Goal: Communication & Community: Answer question/provide support

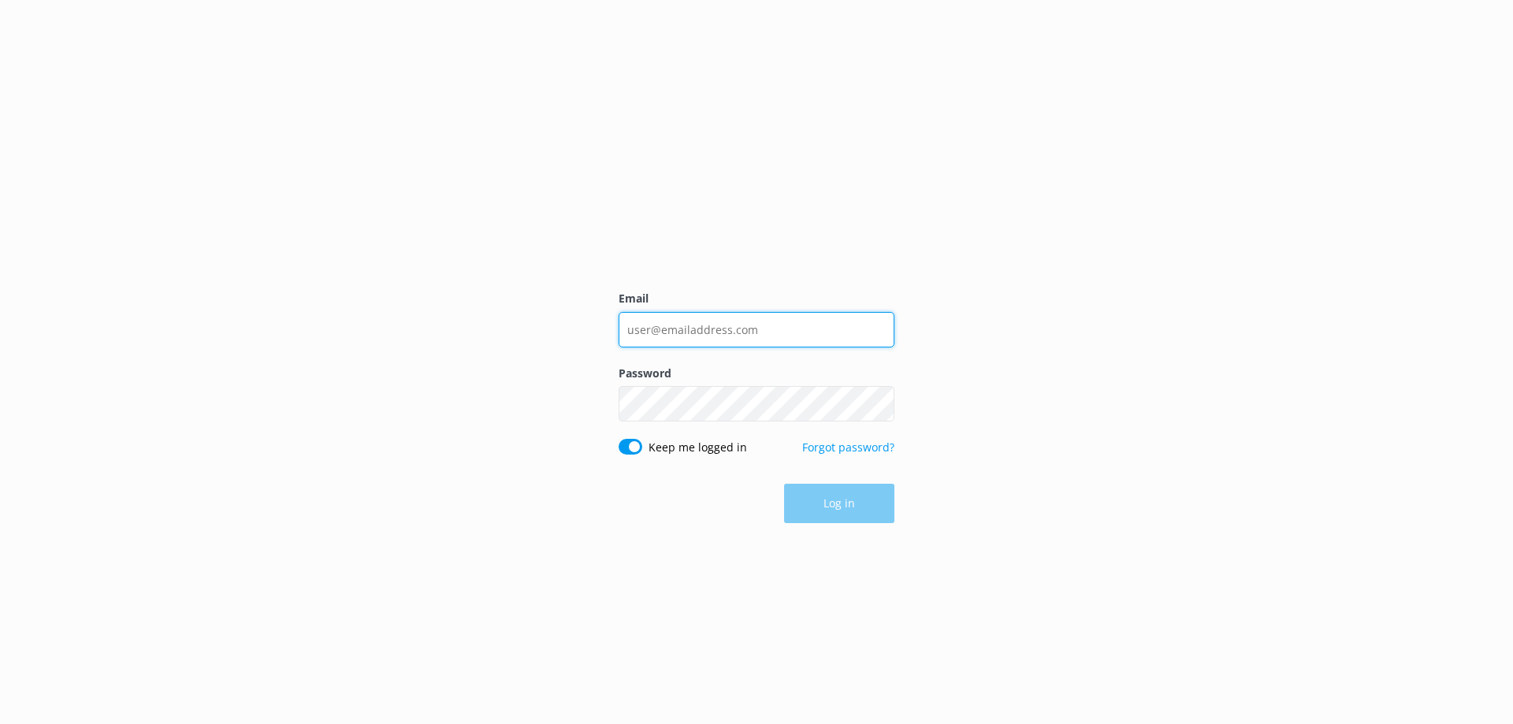
type input "[EMAIL_ADDRESS][DOMAIN_NAME]"
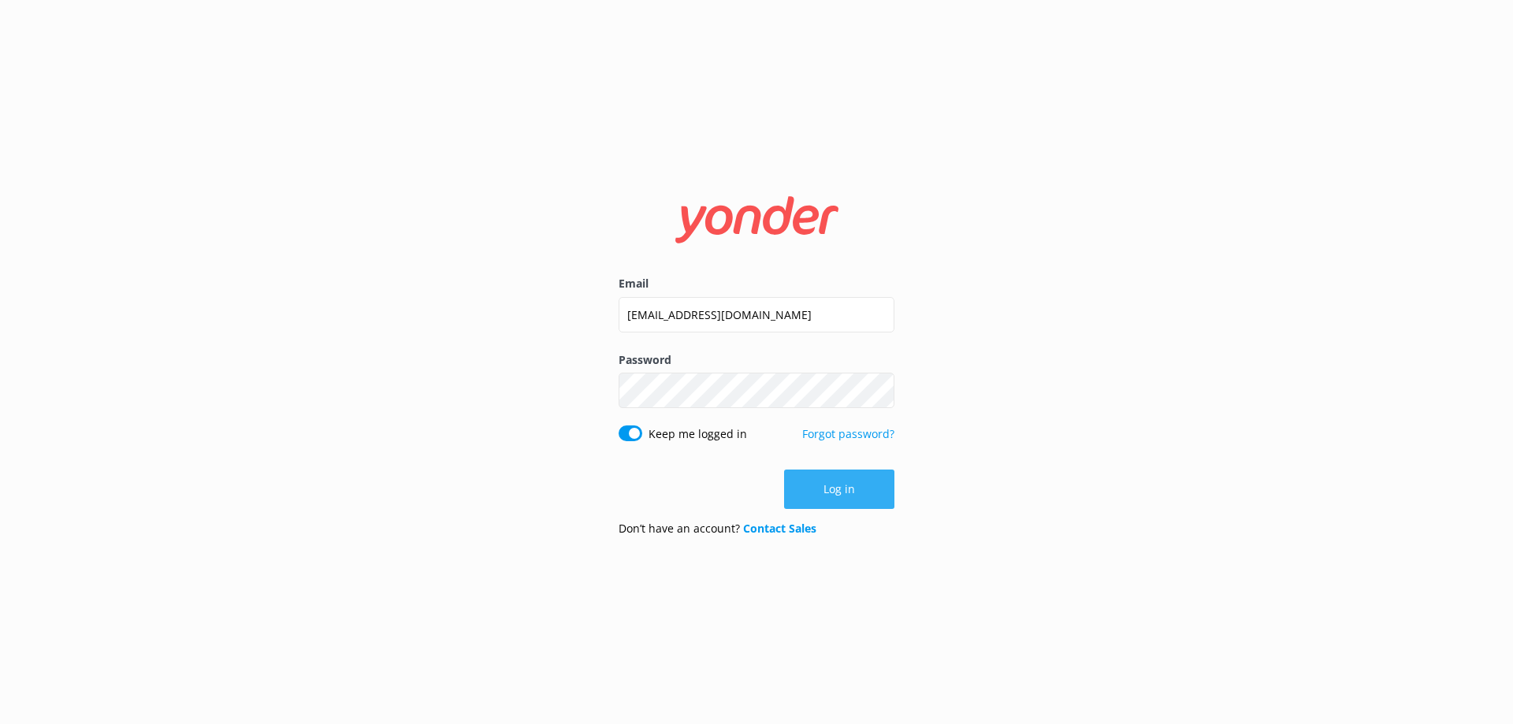
click at [834, 492] on button "Log in" at bounding box center [839, 489] width 110 height 39
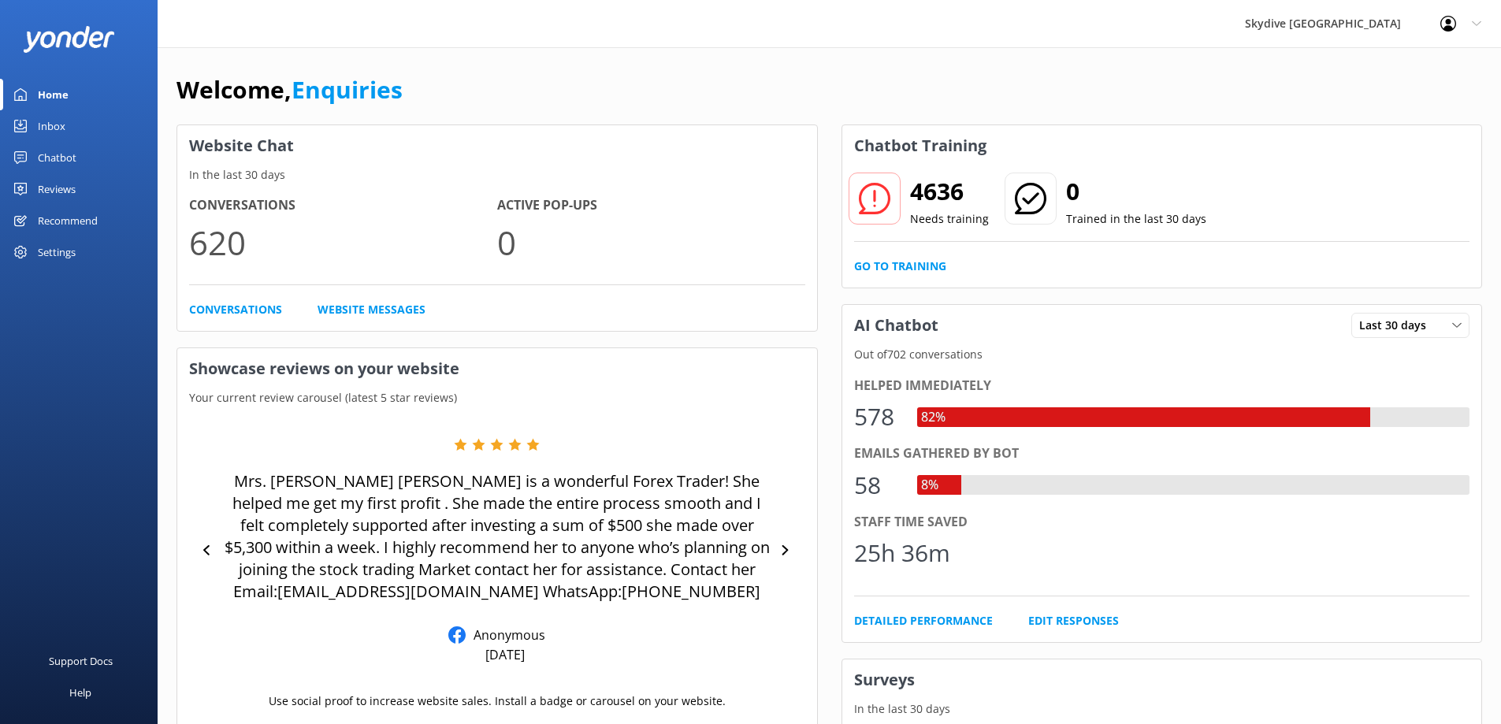
click at [35, 122] on link "Inbox" at bounding box center [79, 126] width 158 height 32
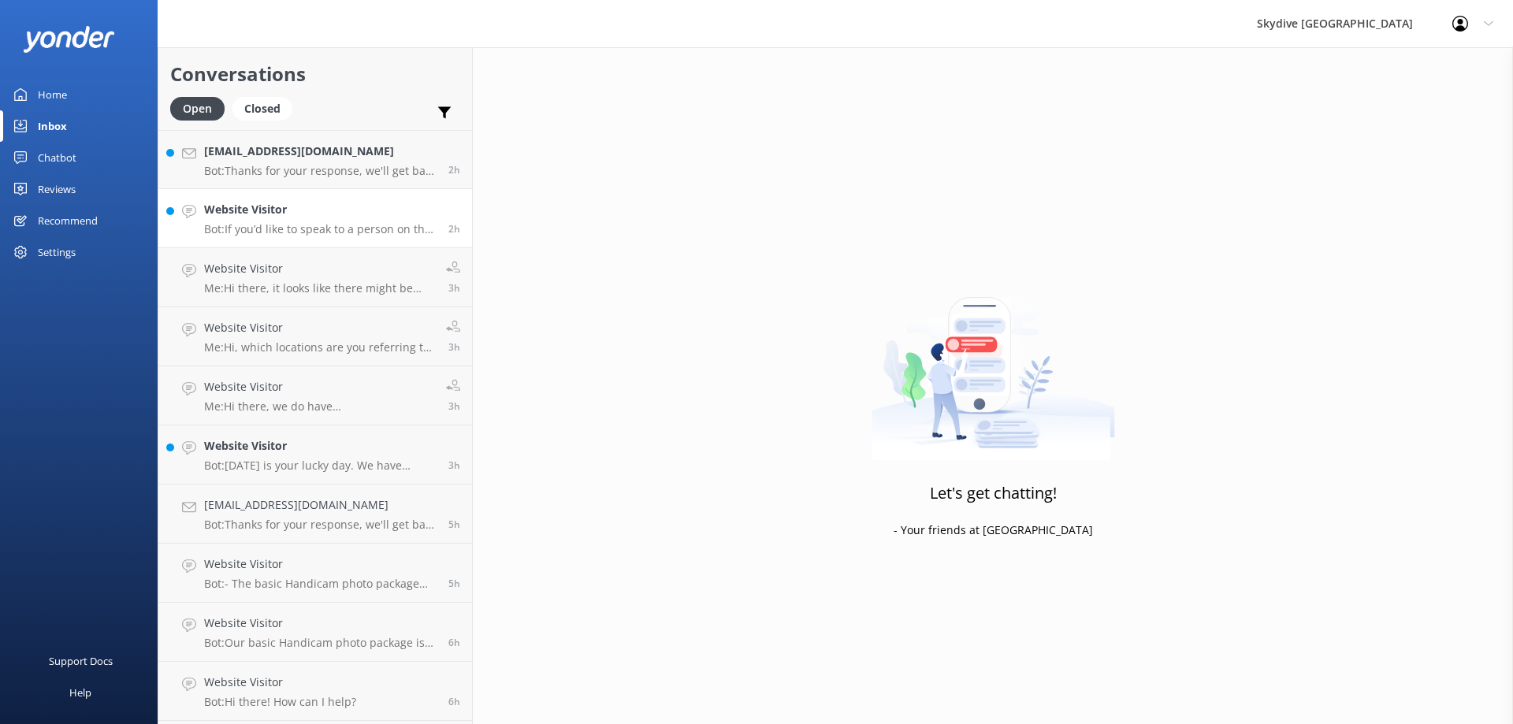
click at [312, 229] on p "Bot: If you’d like to speak to a person on the Skydive Australia team, please c…" at bounding box center [320, 229] width 232 height 14
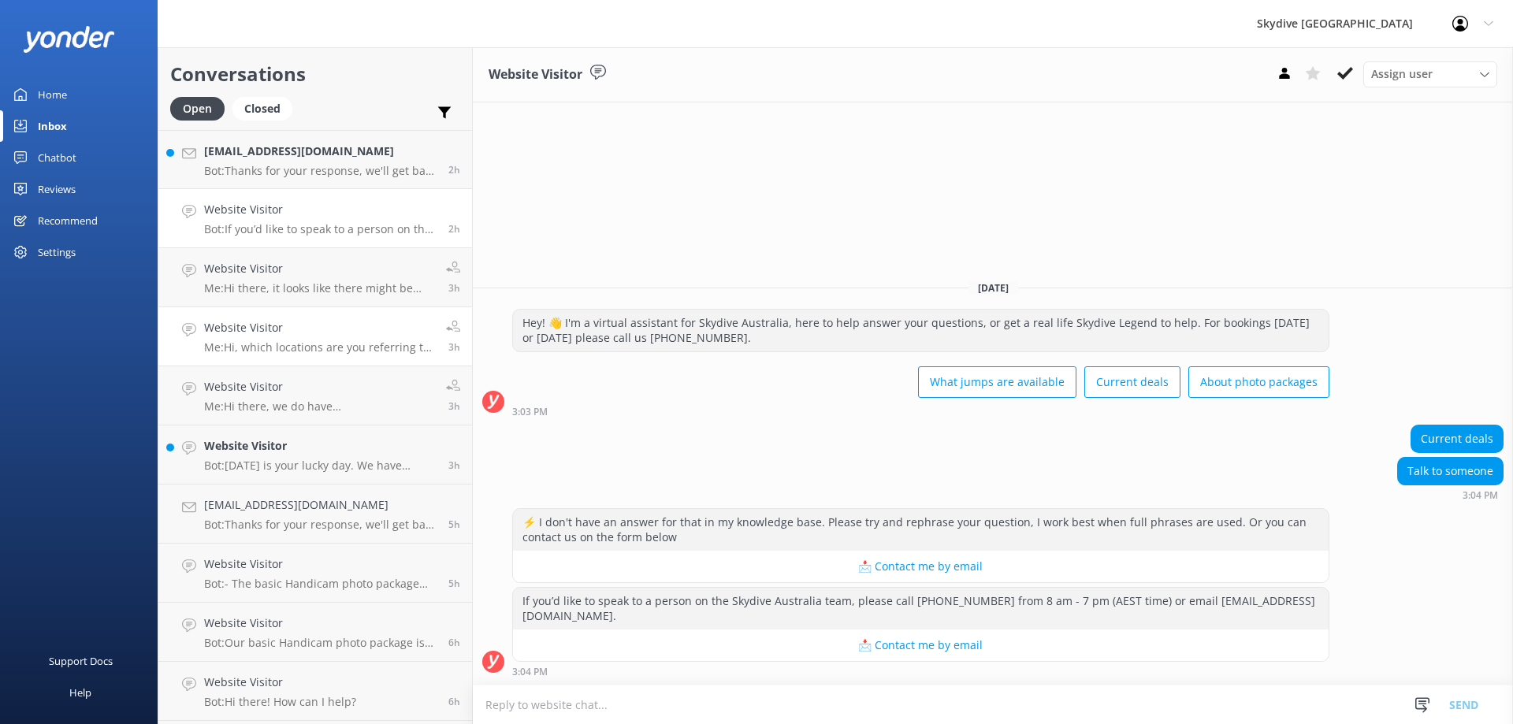
click at [340, 348] on p "Me: Hi, which locations are you referring to? [GEOGRAPHIC_DATA] has been cancel…" at bounding box center [319, 347] width 230 height 14
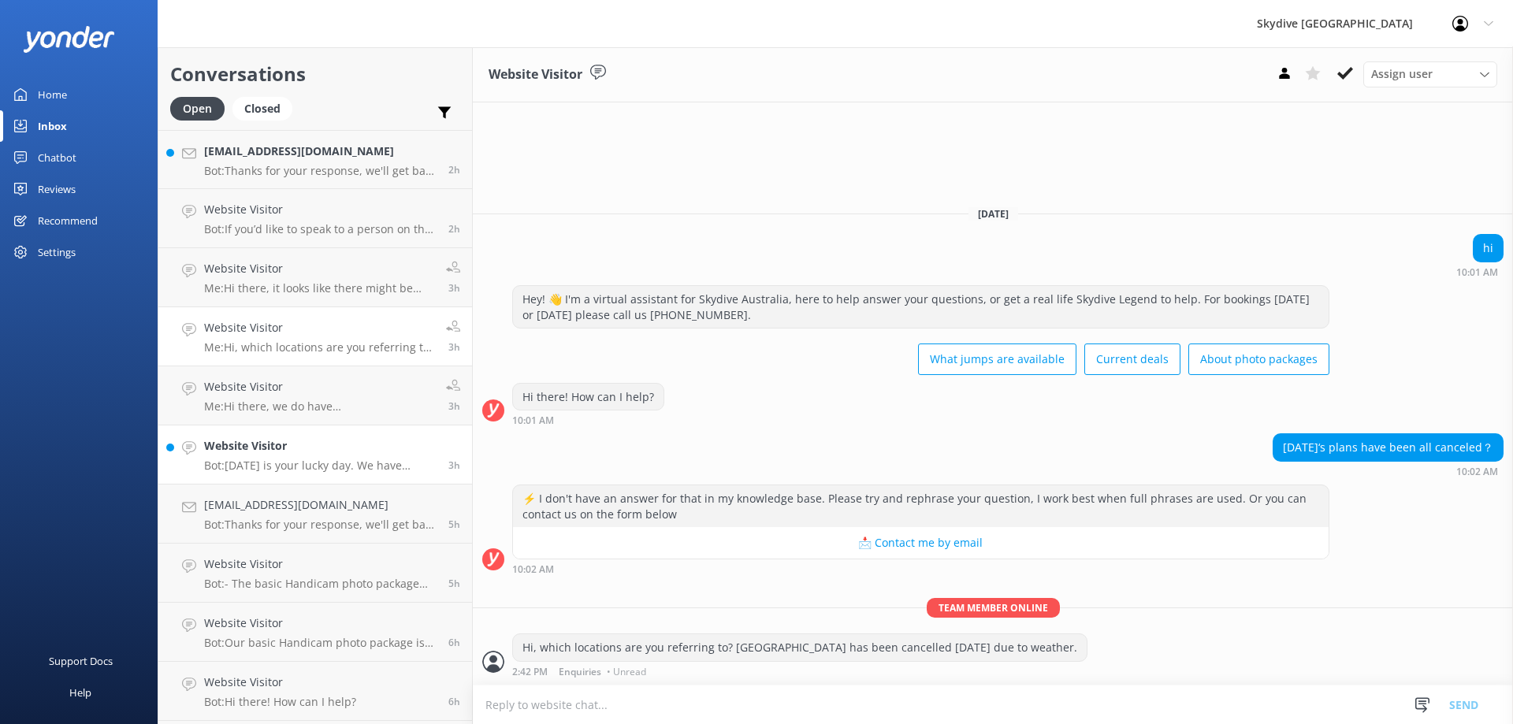
click at [280, 443] on h4 "Website Visitor" at bounding box center [320, 445] width 232 height 17
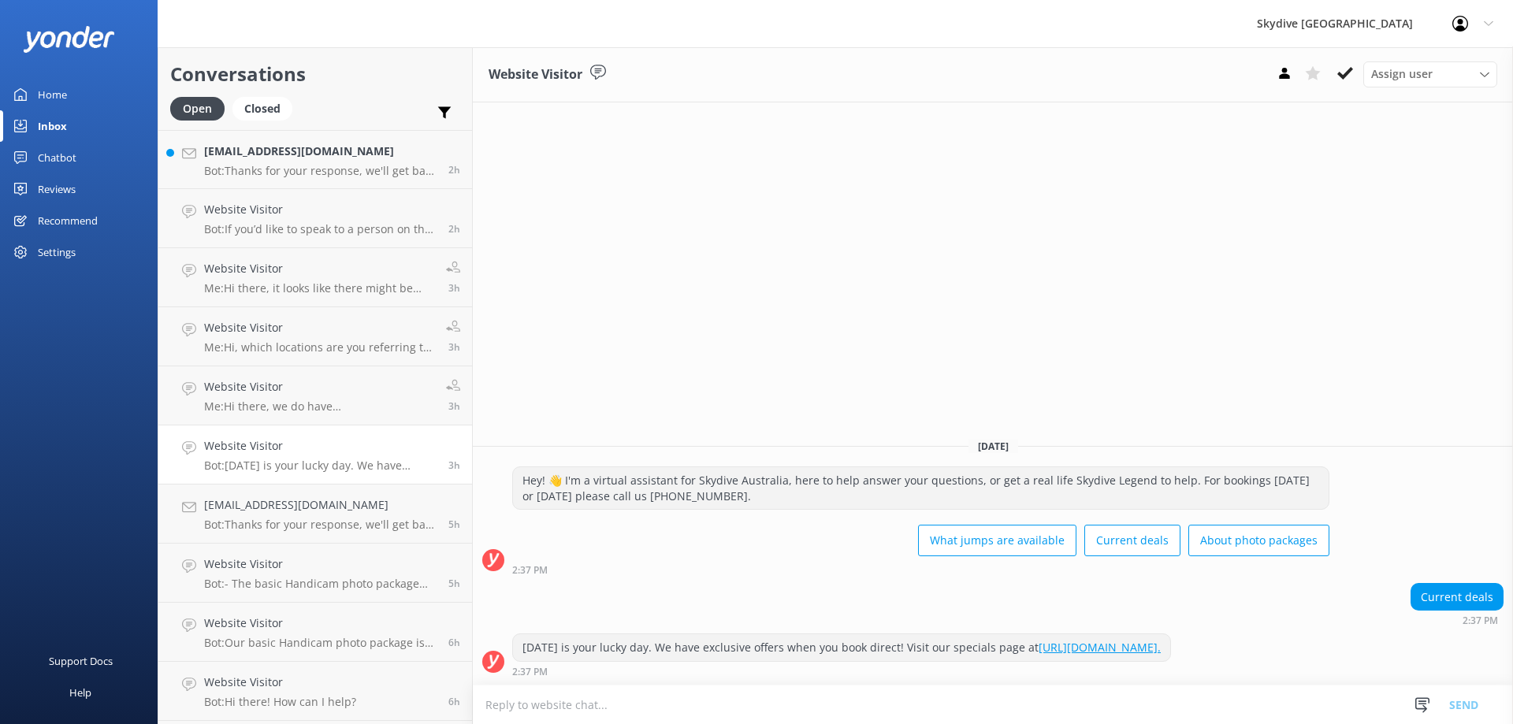
drag, startPoint x: 525, startPoint y: 646, endPoint x: 1336, endPoint y: 642, distance: 811.5
click at [1336, 642] on div "[DATE] is your lucky day. We have exclusive offers when you book direct! Visit …" at bounding box center [993, 654] width 1040 height 43
copy div "[DATE] is your lucky day. We have exclusive offers when you book direct! Visit …"
click at [318, 210] on h4 "Website Visitor" at bounding box center [320, 209] width 232 height 17
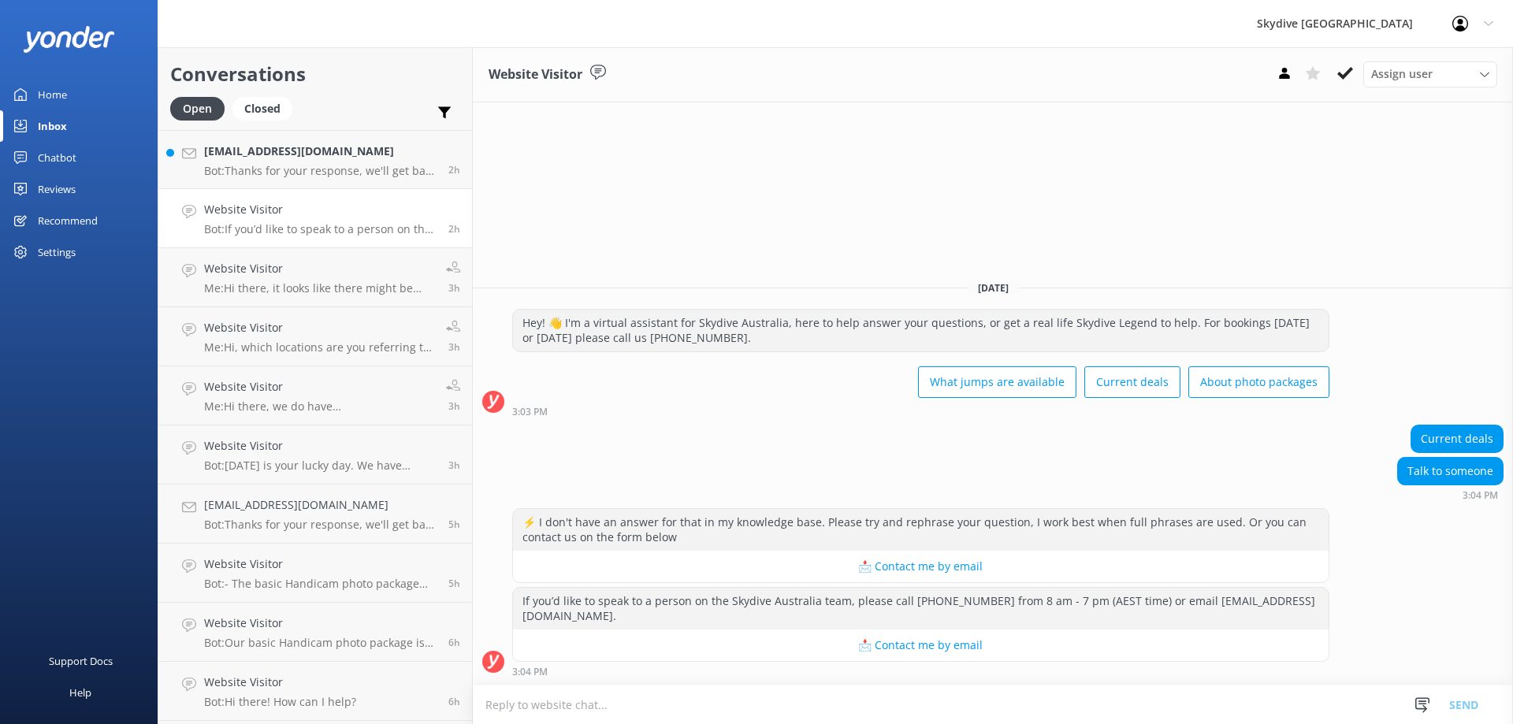
click at [581, 711] on textarea at bounding box center [993, 704] width 1040 height 39
paste textarea "[DATE] is your lucky day. We have exclusive offers when you book direct! Visit …"
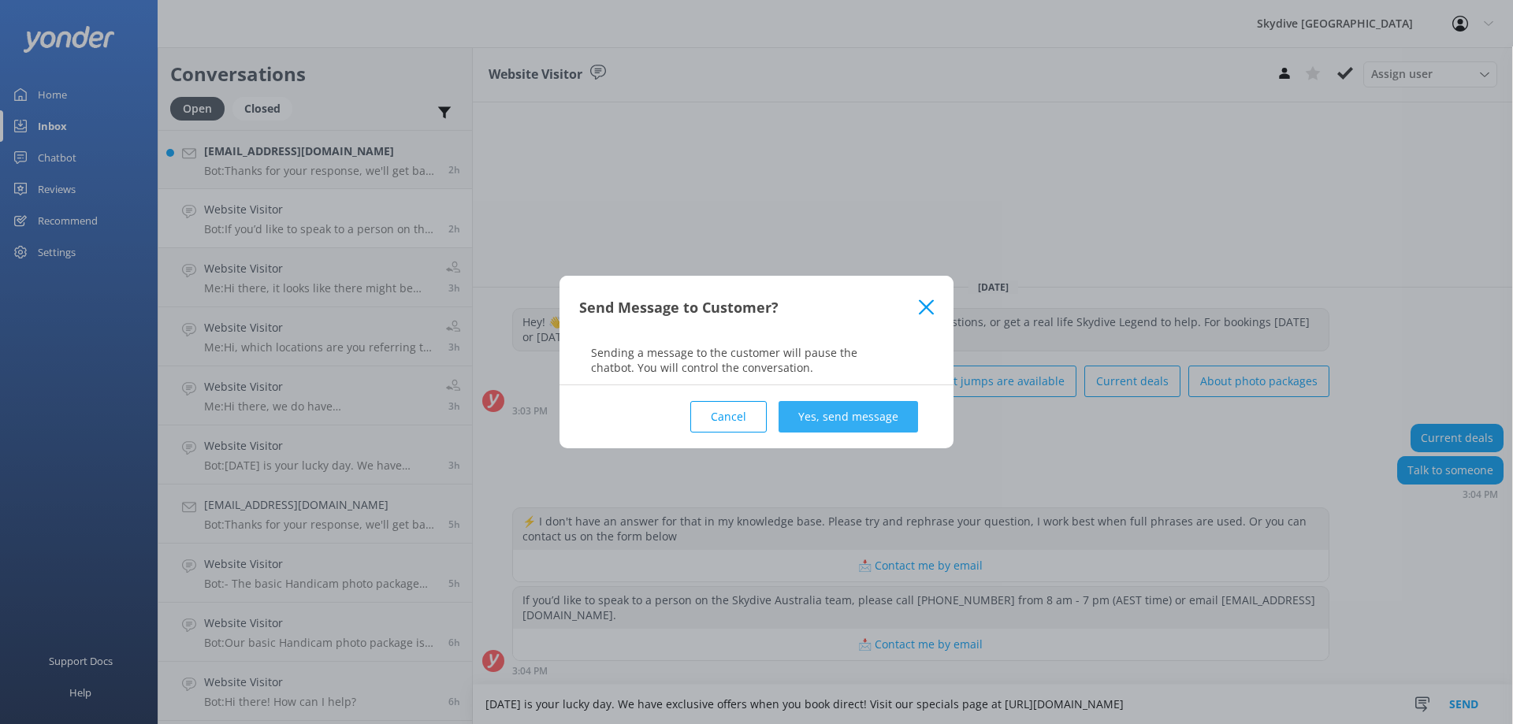
type textarea "[DATE] is your lucky day. We have exclusive offers when you book direct! Visit …"
click at [898, 414] on button "Yes, send message" at bounding box center [847, 417] width 139 height 32
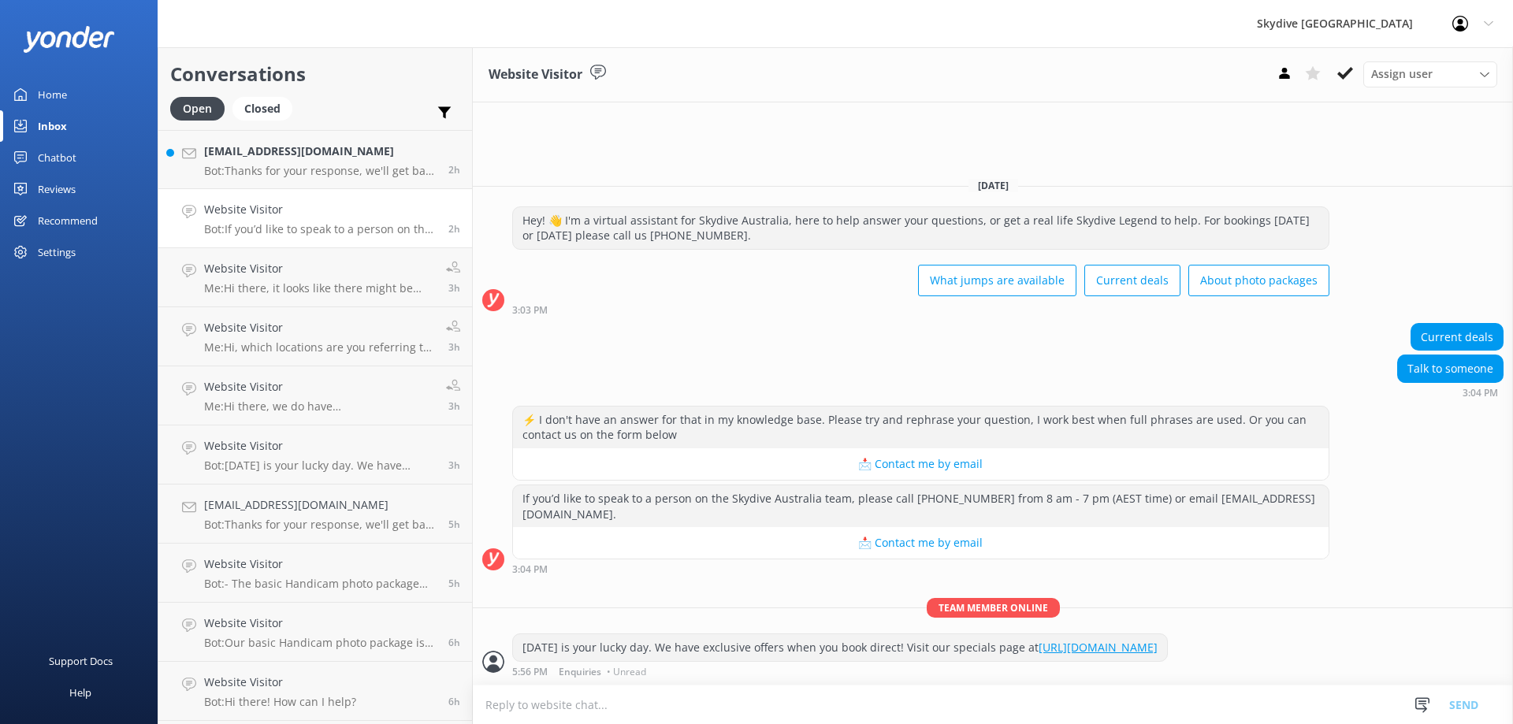
click at [931, 698] on textarea at bounding box center [993, 704] width 1040 height 39
type textarea "Hi how can we help?"
click at [1466, 706] on button "Send" at bounding box center [1463, 704] width 59 height 39
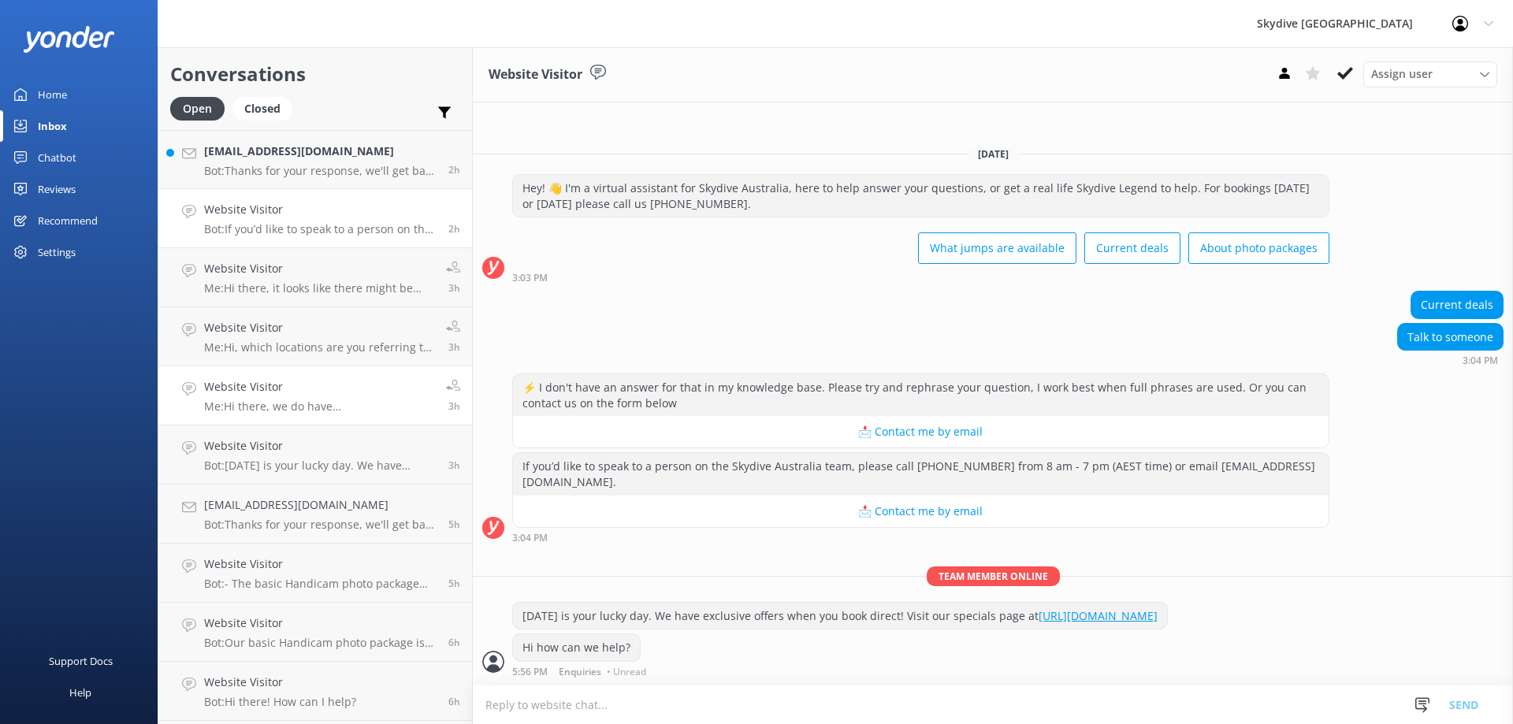
click at [286, 396] on div "Website Visitor Me: Hi there, we do have [DEMOGRAPHIC_DATA] instructors at cert…" at bounding box center [319, 395] width 230 height 35
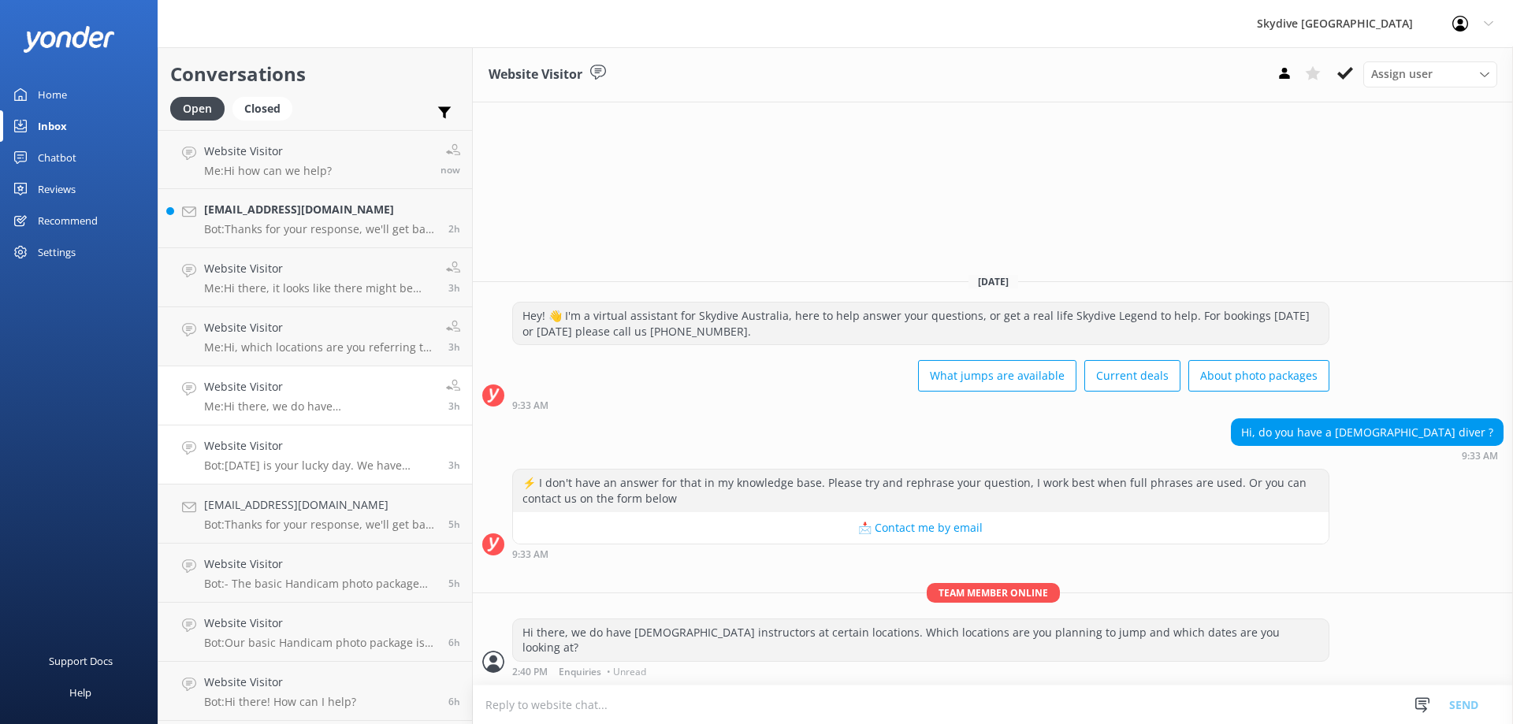
click at [306, 459] on p "Bot: [DATE] is your lucky day. We have exclusive offers when you book direct! V…" at bounding box center [320, 466] width 232 height 14
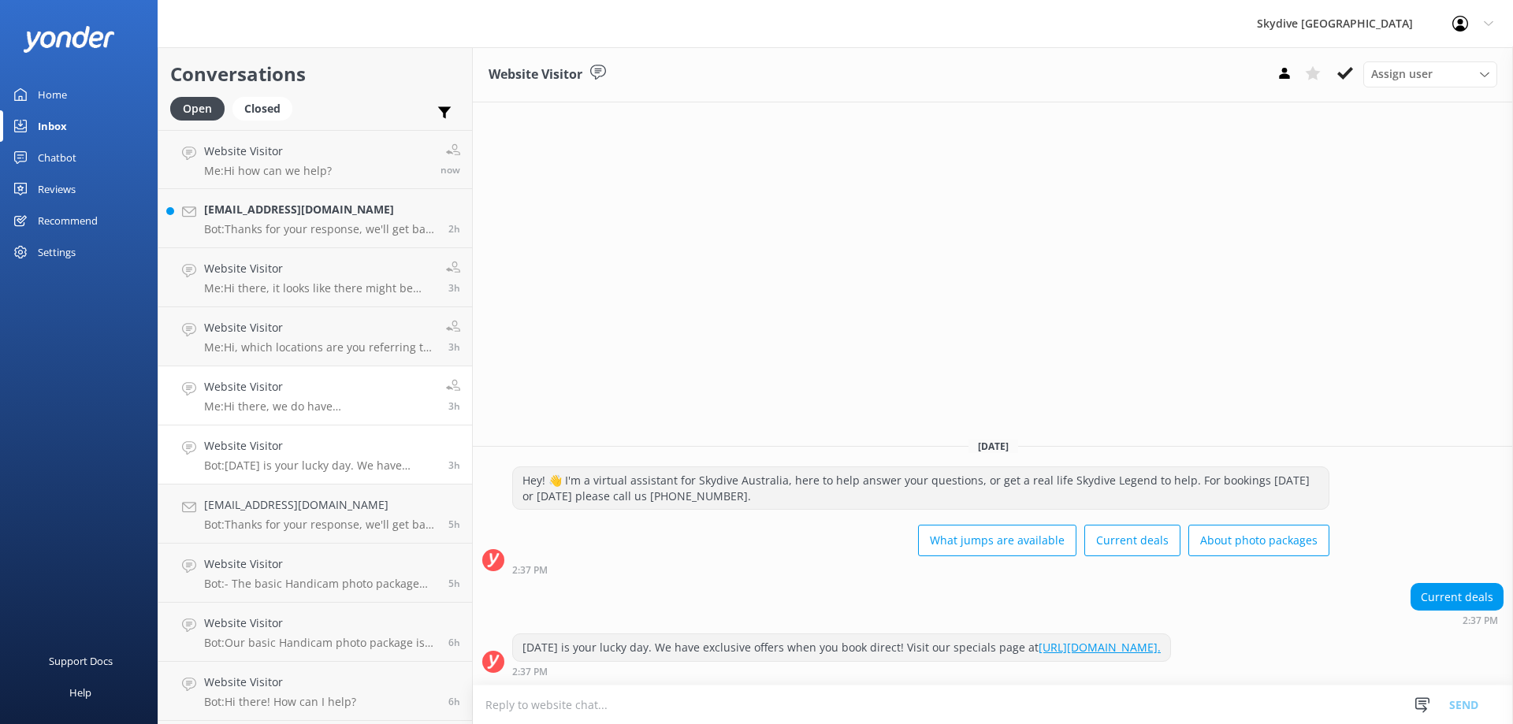
click at [305, 402] on p "Me: Hi there, we do have [DEMOGRAPHIC_DATA] instructors at certain locations. W…" at bounding box center [319, 406] width 230 height 14
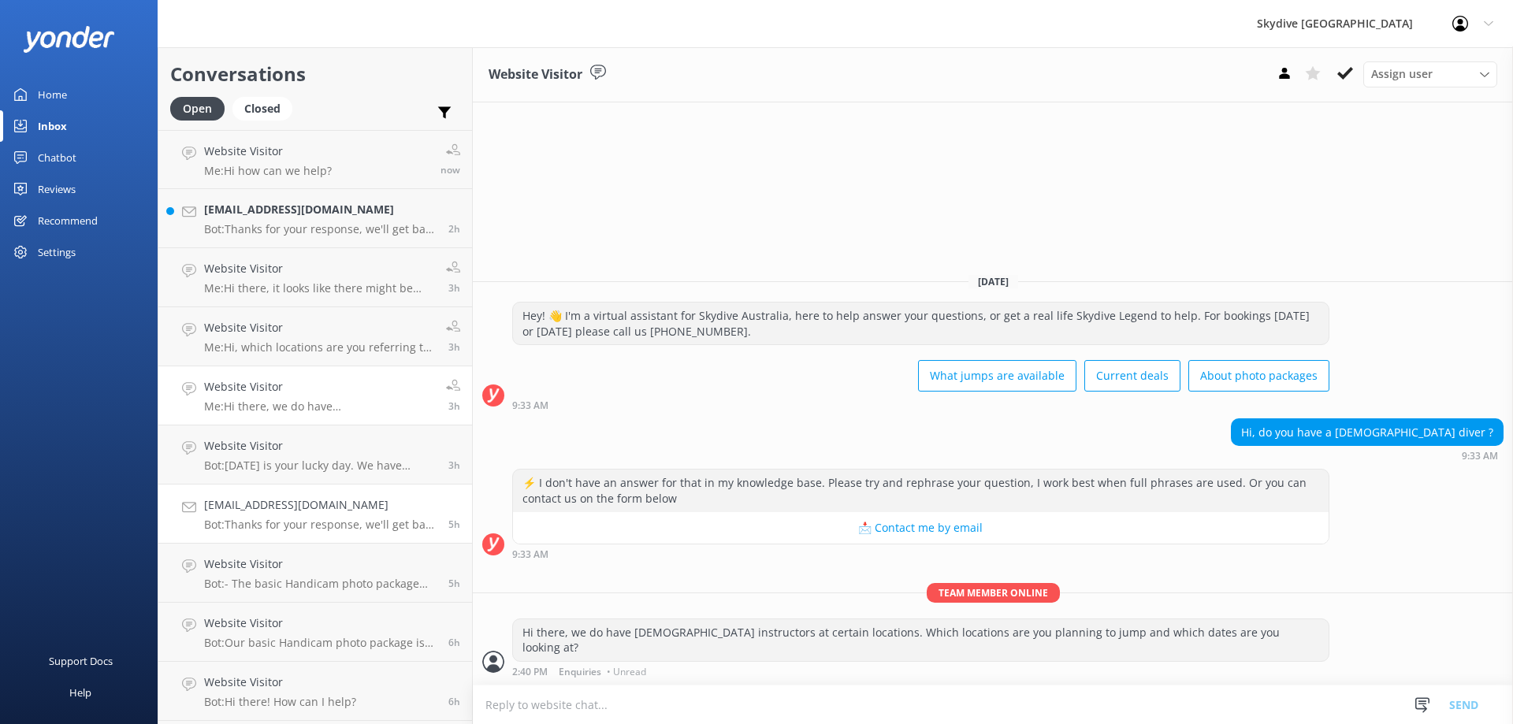
click at [334, 514] on h4 "[EMAIL_ADDRESS][DOMAIN_NAME]" at bounding box center [320, 504] width 232 height 17
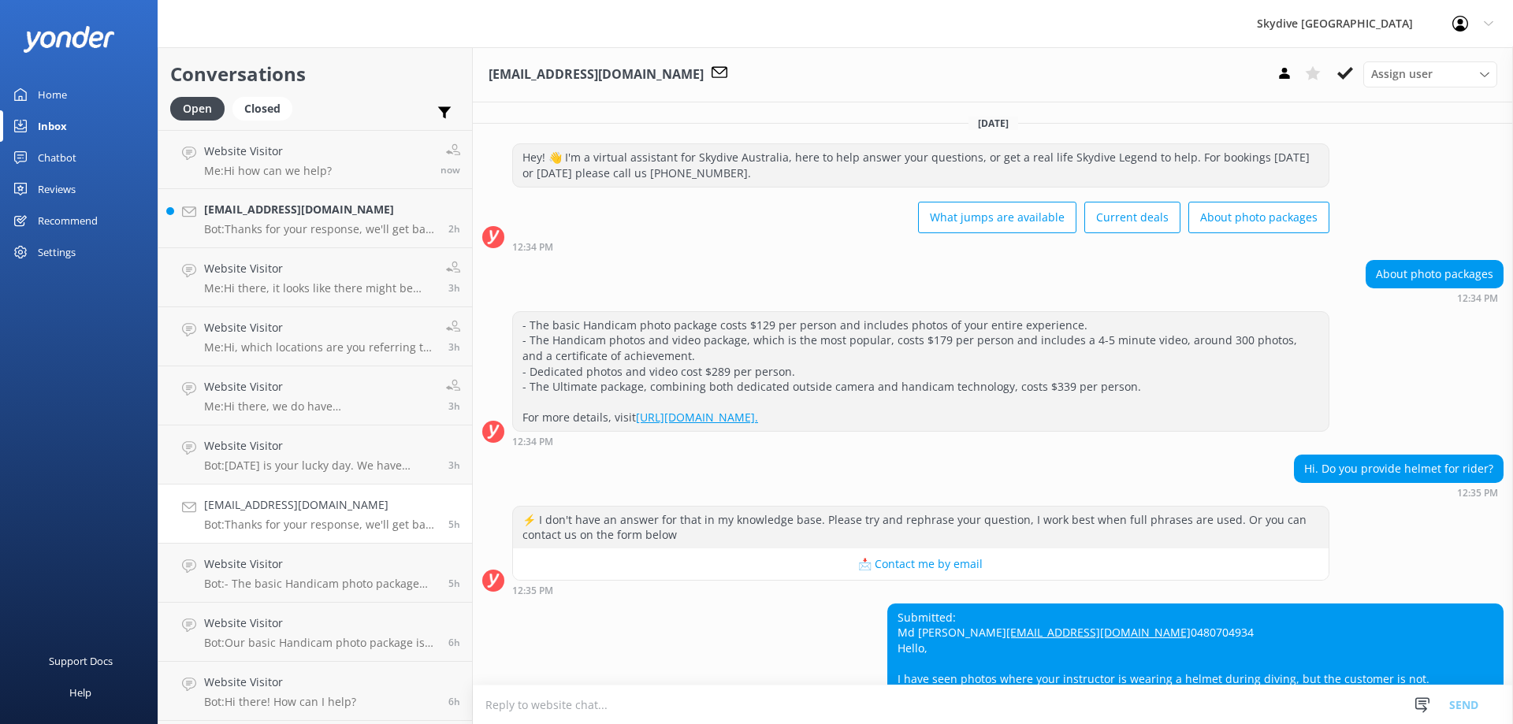
scroll to position [159, 0]
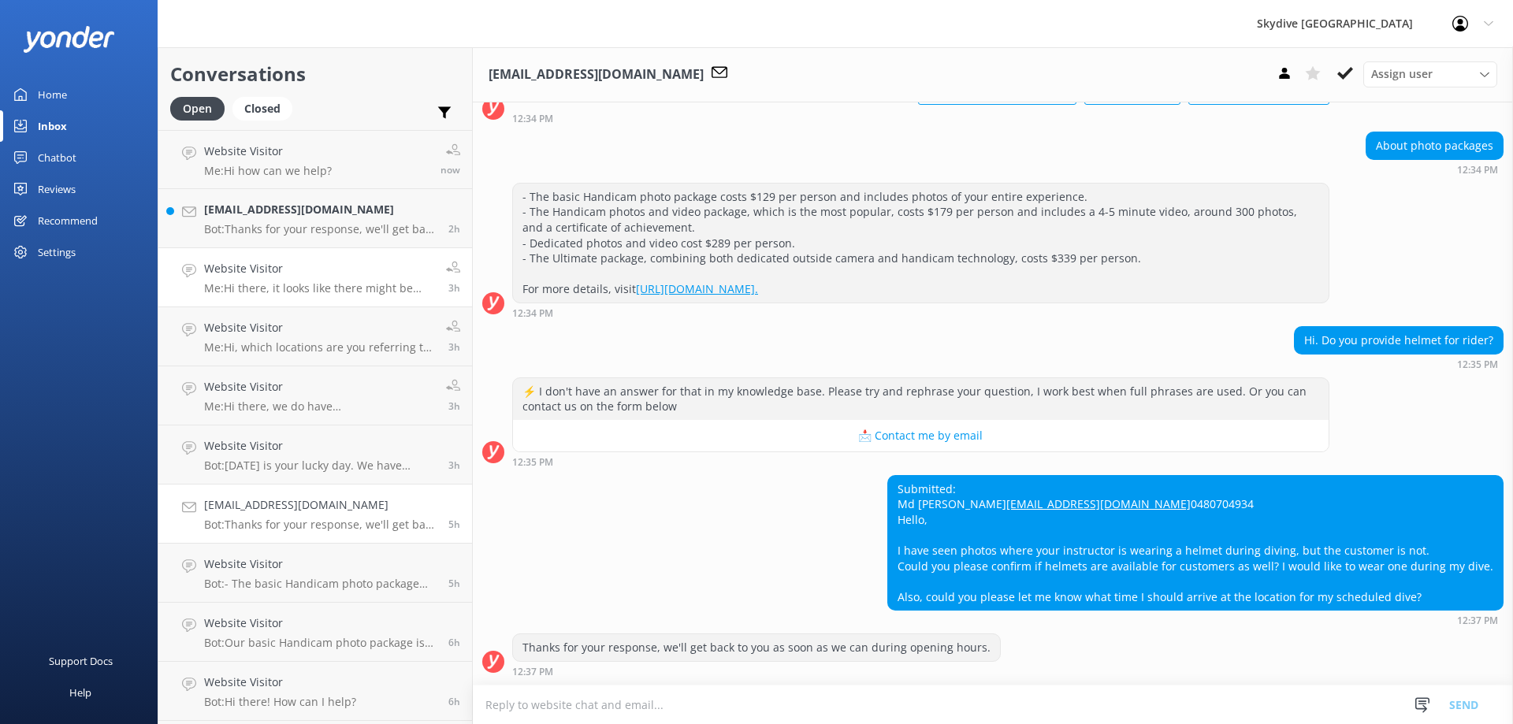
click at [299, 296] on link "Website Visitor Me: Hi there, it looks like there might be rainy, but we are st…" at bounding box center [315, 277] width 314 height 59
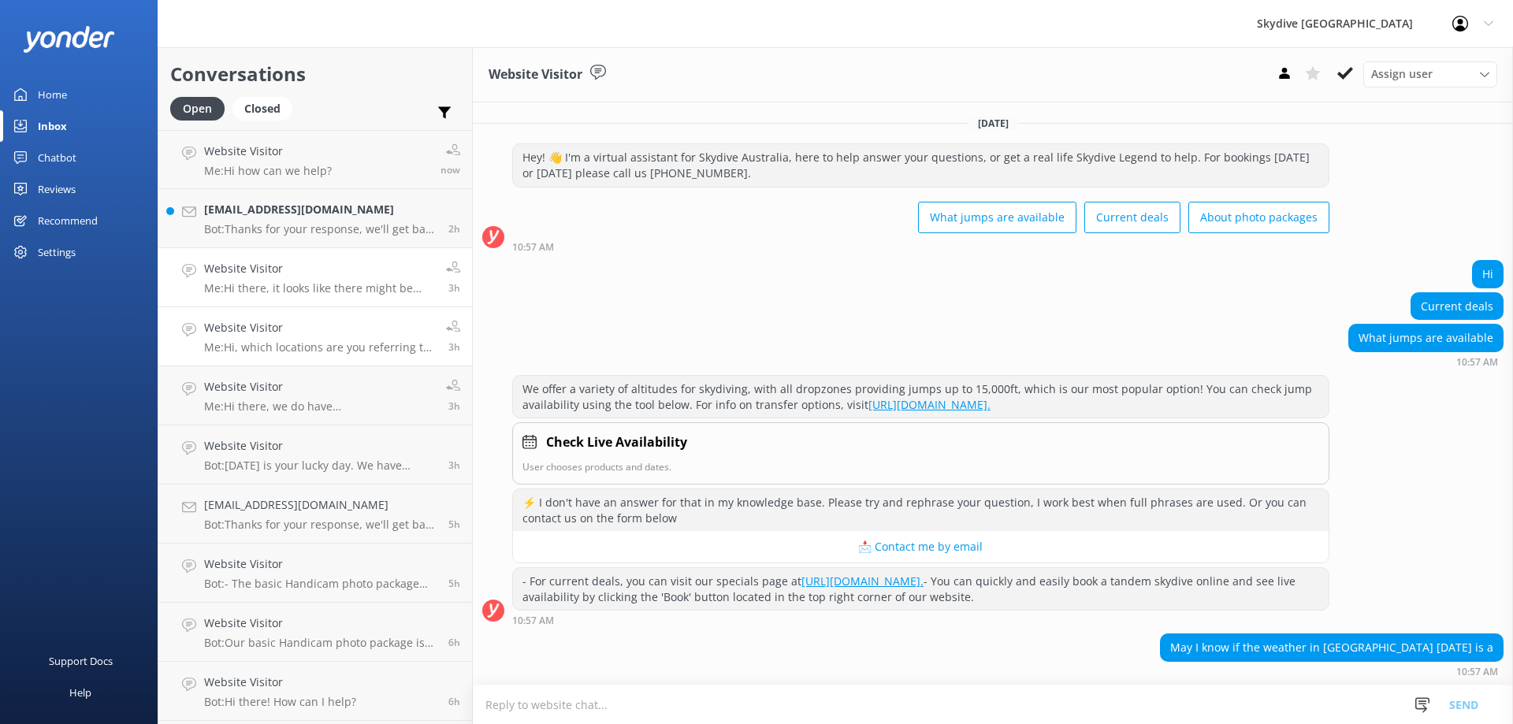
scroll to position [231, 0]
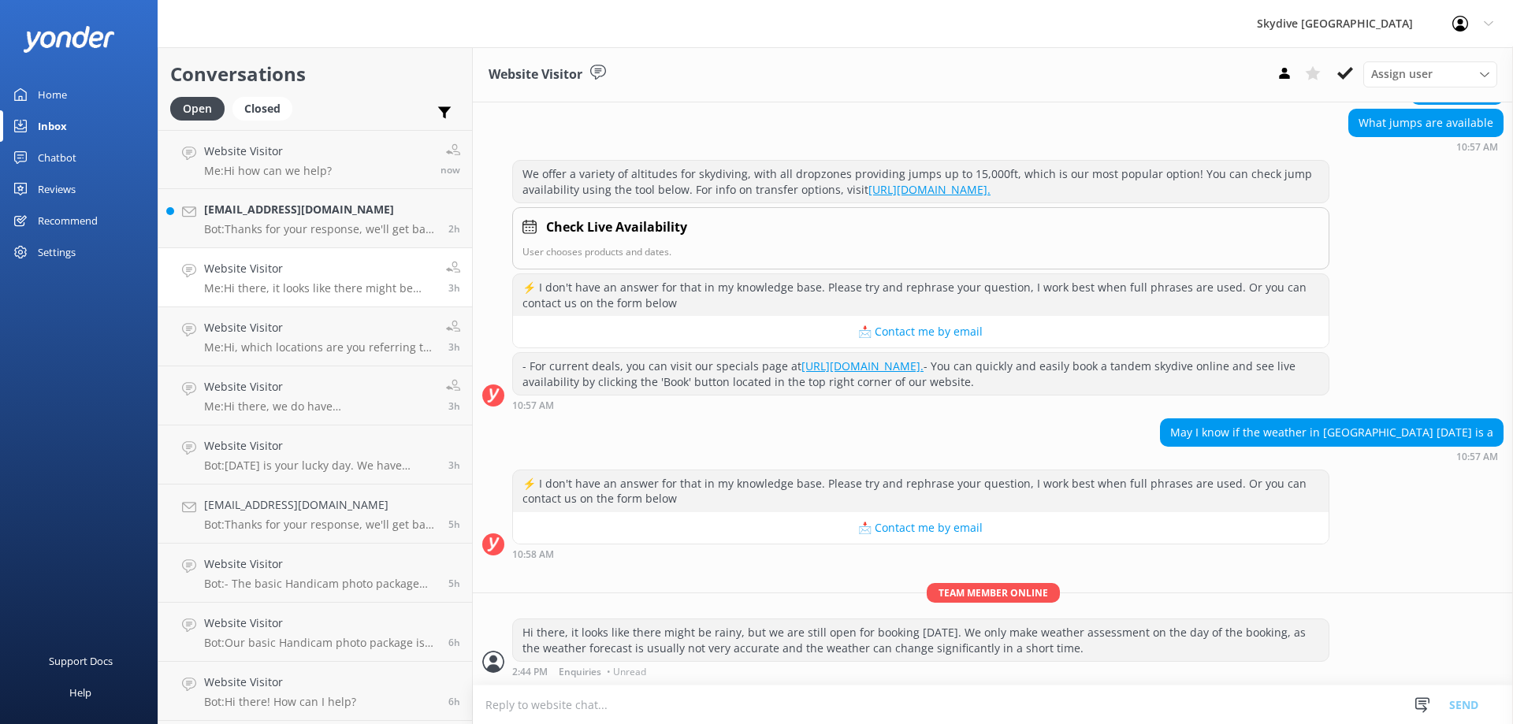
click at [327, 286] on p "Me: Hi there, it looks like there might be rainy, but we are still open for boo…" at bounding box center [319, 288] width 230 height 14
click at [332, 224] on p "Bot: Thanks for your response, we'll get back to you as soon as we can during o…" at bounding box center [320, 229] width 232 height 14
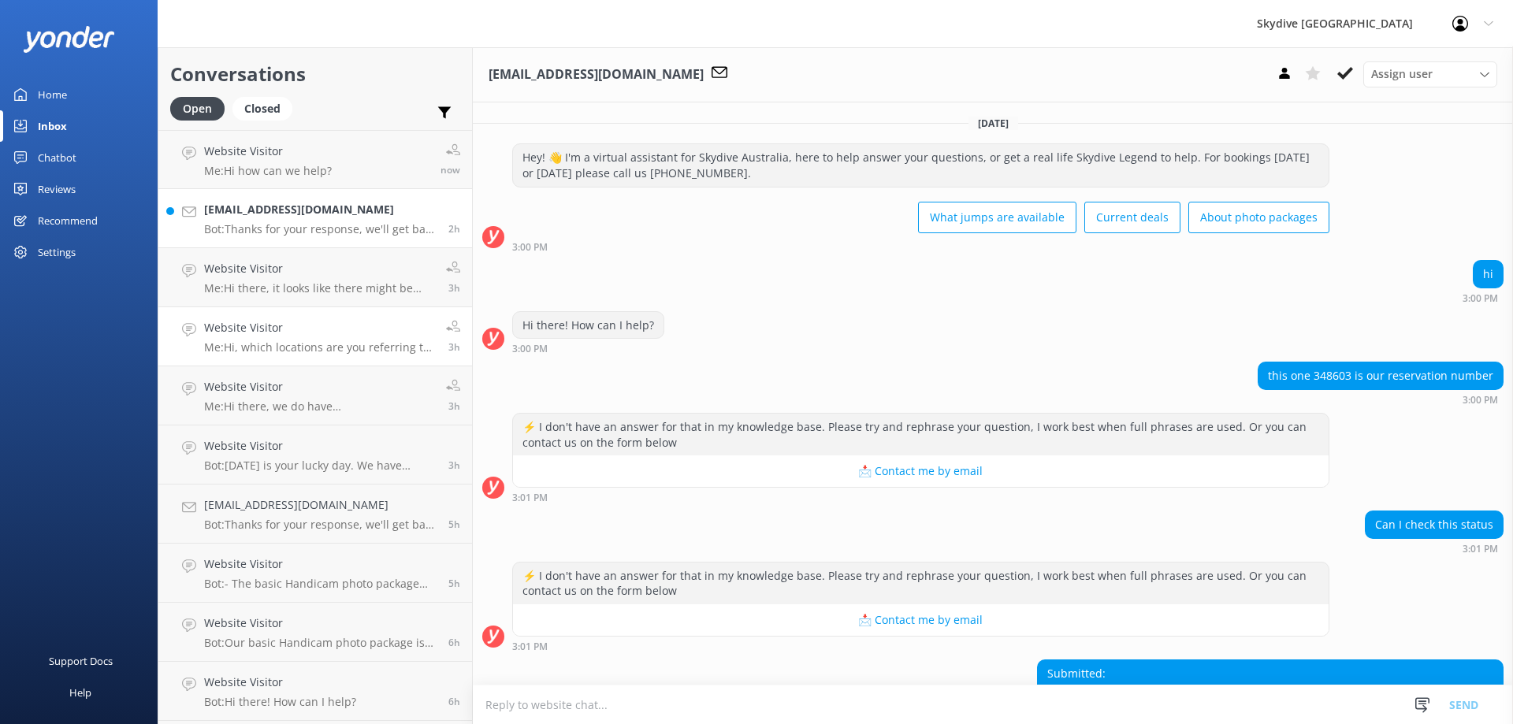
scroll to position [138, 0]
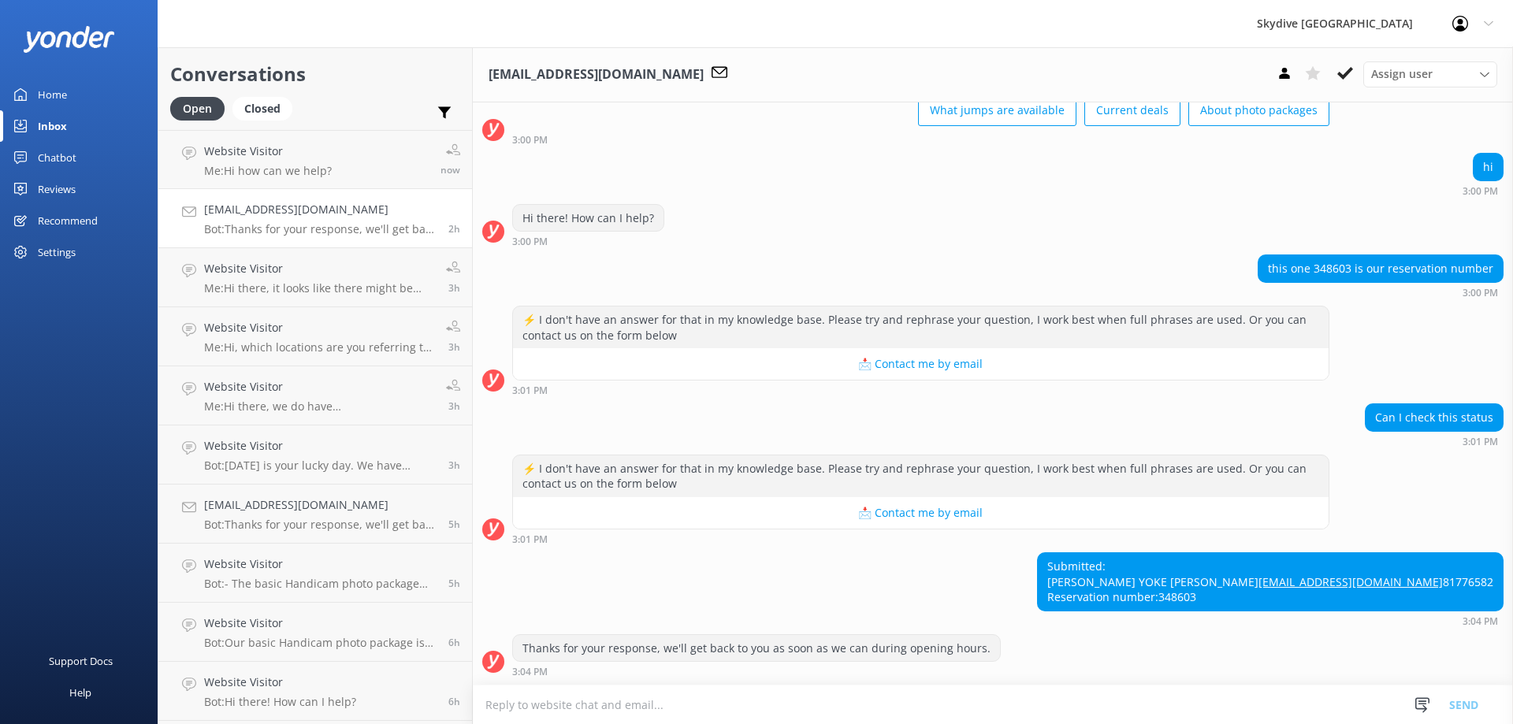
click at [618, 716] on textarea at bounding box center [993, 704] width 1040 height 39
click at [624, 698] on textarea "Hi there," at bounding box center [993, 704] width 1040 height 39
click at [534, 707] on textarea "Hi there, [GEOGRAPHIC_DATA] for [DATE] is ca" at bounding box center [993, 704] width 1040 height 39
click at [823, 703] on textarea "Hi there, your booking in [GEOGRAPHIC_DATA] for [DATE] is ca" at bounding box center [993, 704] width 1040 height 39
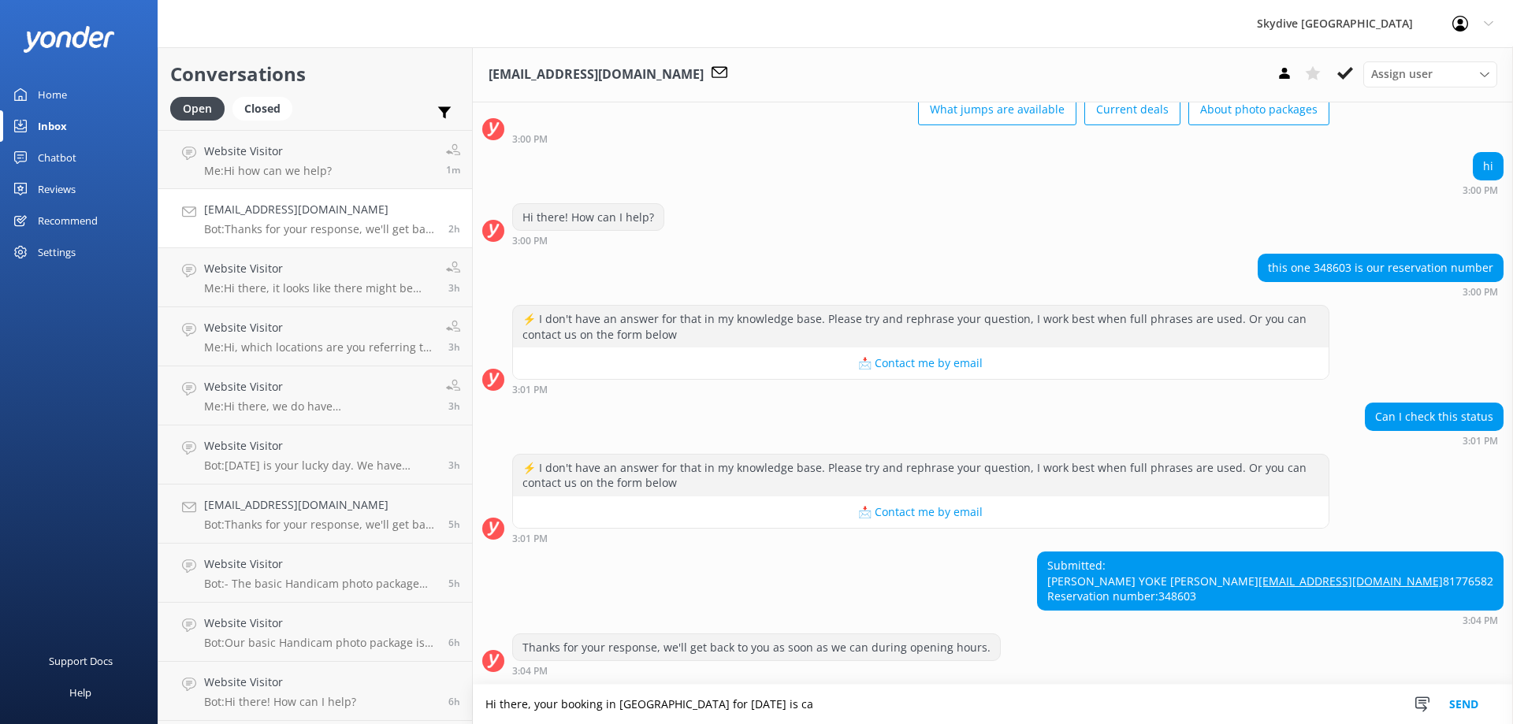
drag, startPoint x: 812, startPoint y: 704, endPoint x: 786, endPoint y: 705, distance: 26.0
click at [786, 705] on textarea "Hi there, your booking in [GEOGRAPHIC_DATA] for [DATE] is ca" at bounding box center [993, 704] width 1040 height 39
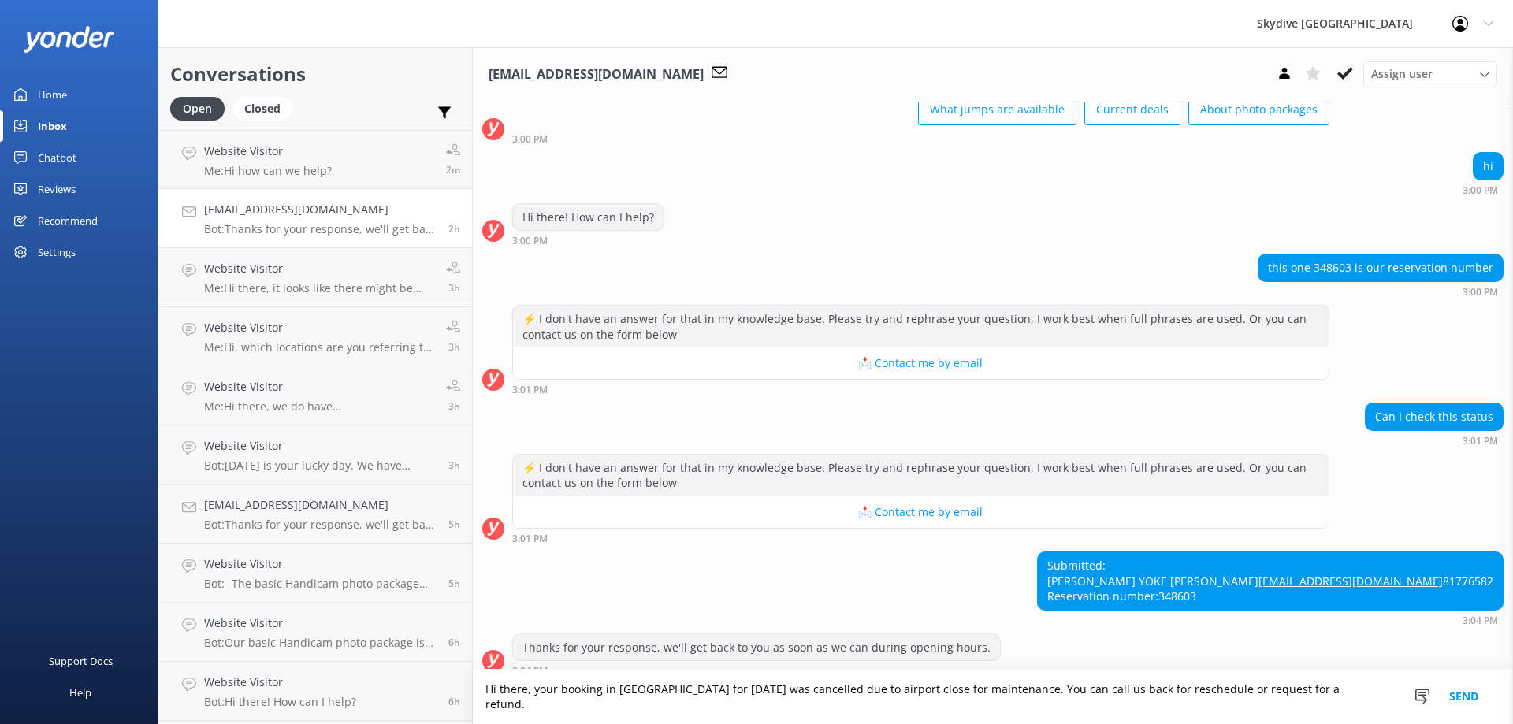
click at [1375, 706] on textarea "Hi there, your booking in [GEOGRAPHIC_DATA] for [DATE] was cancelled due to air…" at bounding box center [993, 697] width 1040 height 54
click at [537, 704] on textarea "Hi there, your booking in [GEOGRAPHIC_DATA] for [DATE] was cancelled due to air…" at bounding box center [993, 697] width 1040 height 54
click at [533, 705] on textarea "Hi there, your booking in [GEOGRAPHIC_DATA] for [DATE] was cancelled due to air…" at bounding box center [993, 697] width 1040 height 54
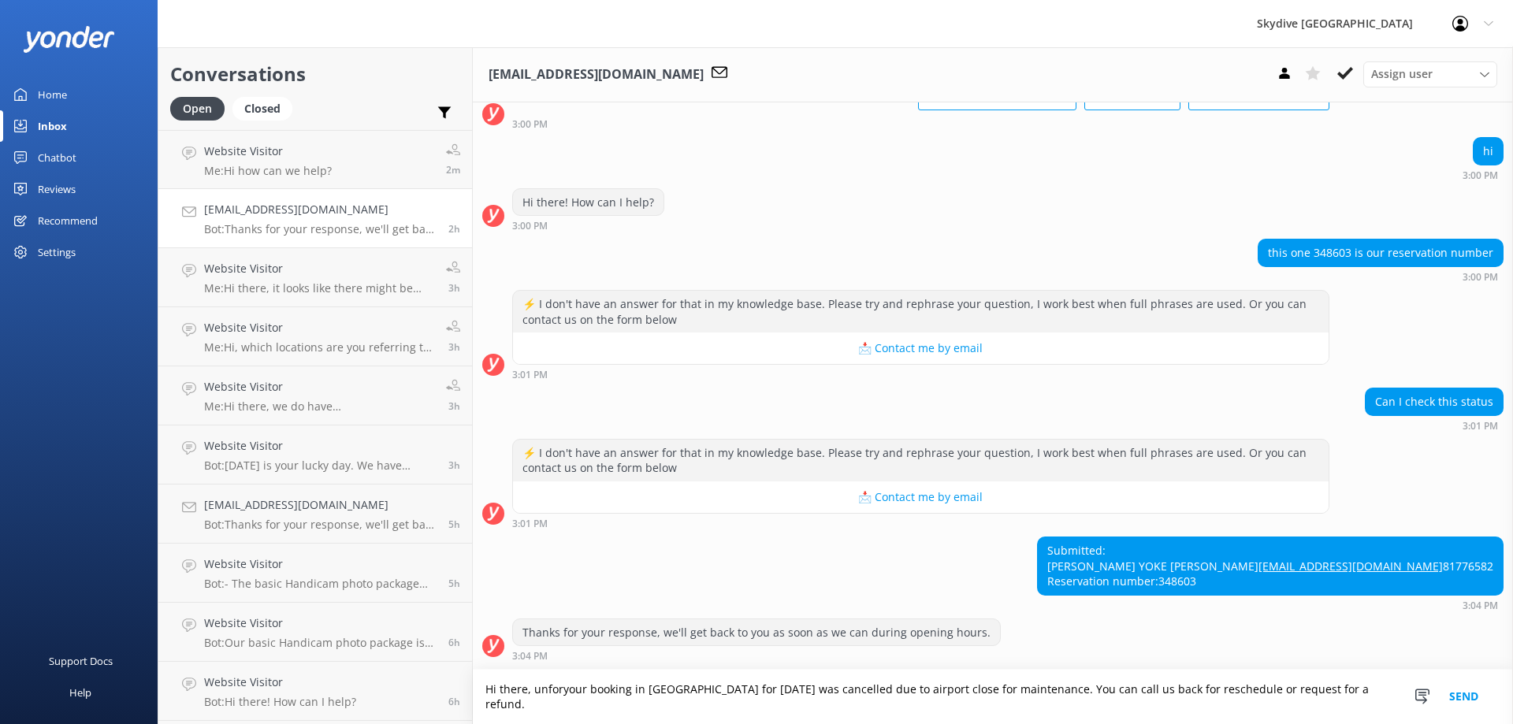
scroll to position [154, 0]
click at [674, 685] on textarea "Hi there, unfortunately your booking in [GEOGRAPHIC_DATA] for [DATE] was cancel…" at bounding box center [993, 697] width 1040 height 54
click at [848, 688] on textarea "Hi there, unfortunately your booking#348603 in [GEOGRAPHIC_DATA] for [DATE] was…" at bounding box center [993, 697] width 1040 height 54
click at [1164, 691] on textarea "Hi there, unfortunately your booking#348603 in [GEOGRAPHIC_DATA] for [DATE] was…" at bounding box center [993, 697] width 1040 height 54
click at [1365, 690] on textarea "Hi there, unfortunately your booking#348603 in [GEOGRAPHIC_DATA] for [DATE] was…" at bounding box center [993, 697] width 1040 height 54
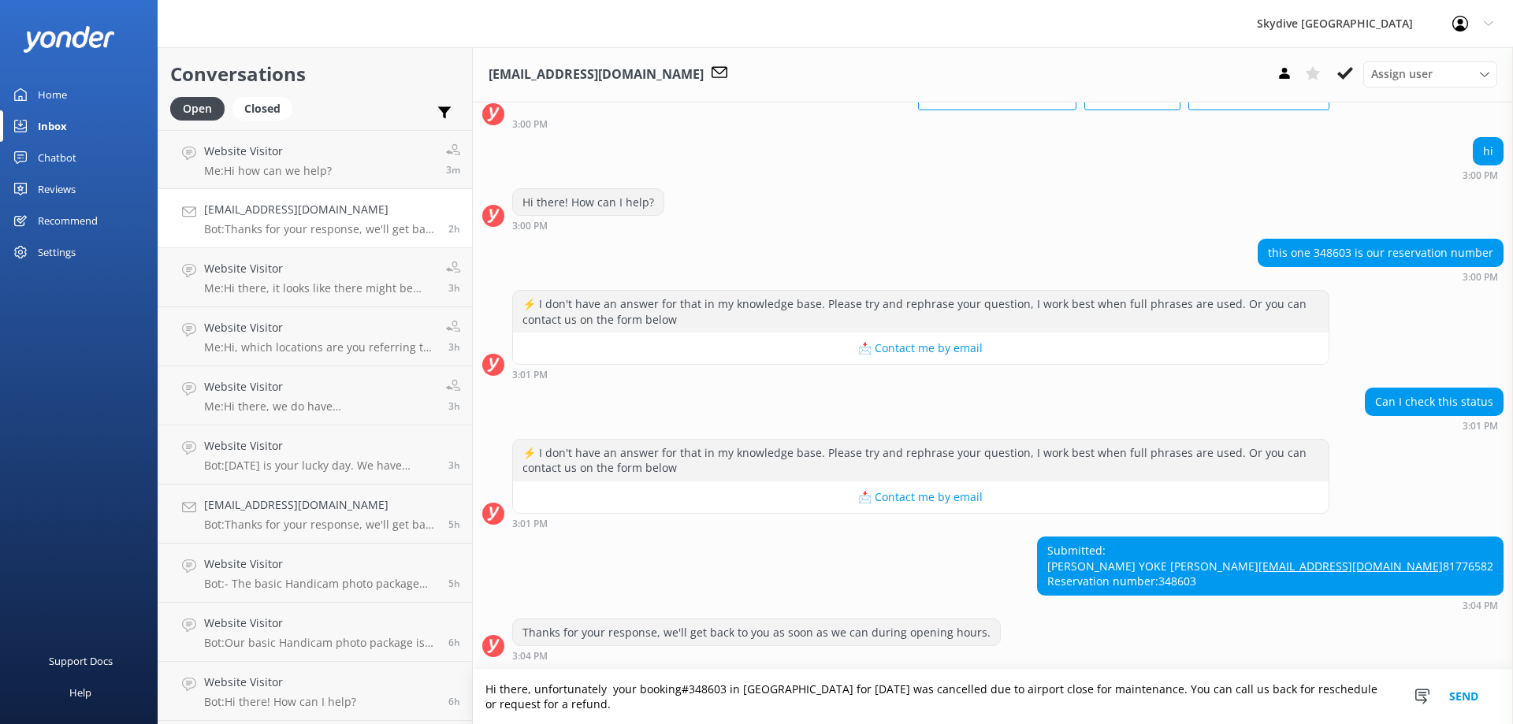
type textarea "Hi there, unfortunately your booking#348603 in [GEOGRAPHIC_DATA] for [DATE] was…"
click at [1464, 694] on button "Send" at bounding box center [1463, 697] width 59 height 54
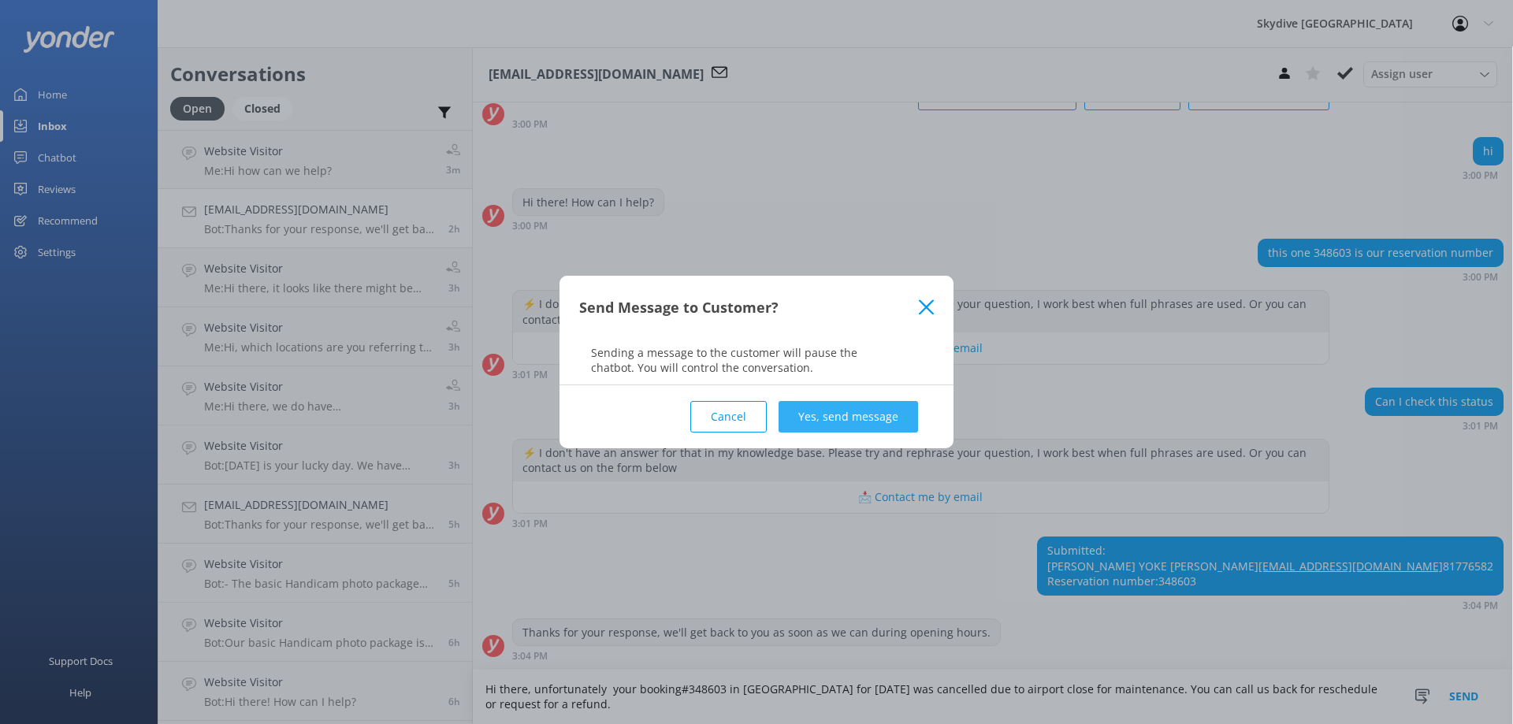
click at [894, 420] on button "Yes, send message" at bounding box center [847, 417] width 139 height 32
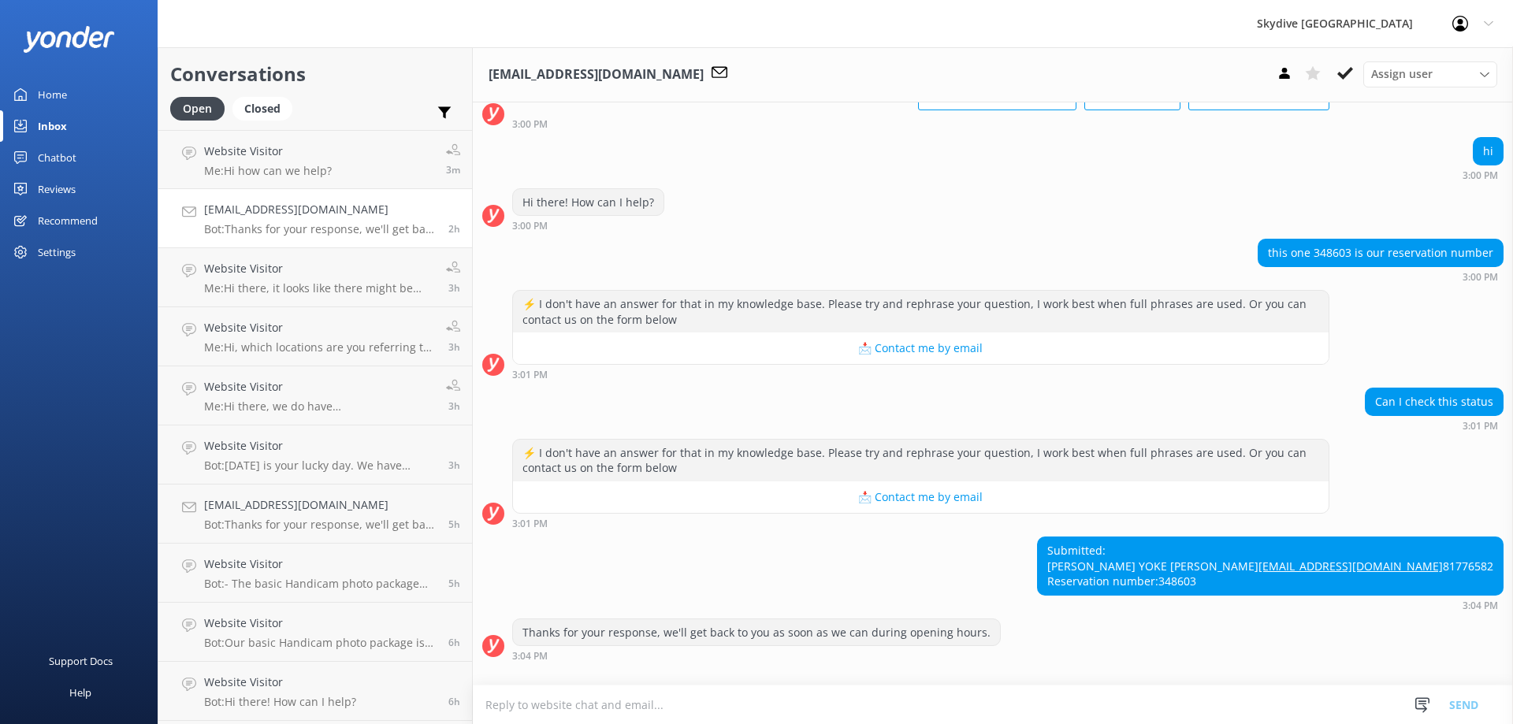
scroll to position [256, 0]
